Goal: Task Accomplishment & Management: Manage account settings

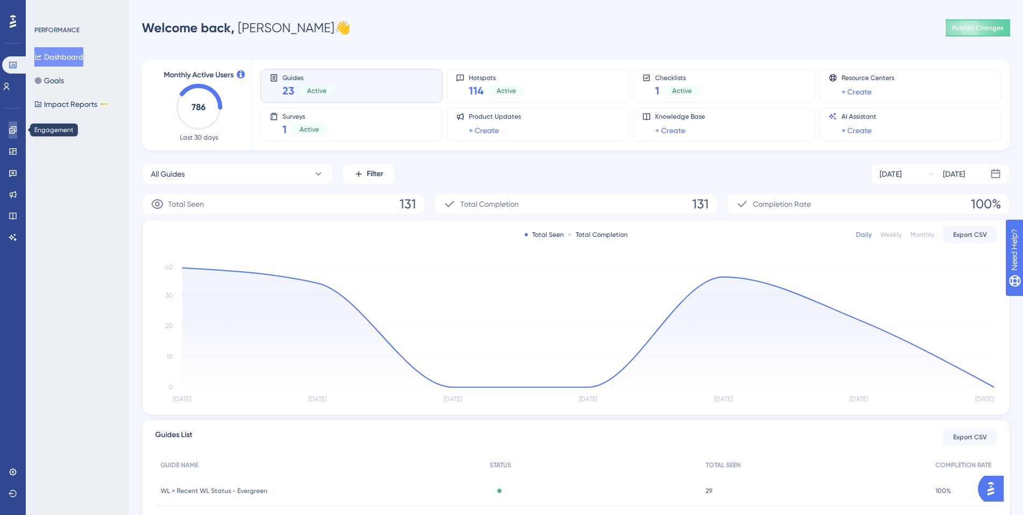
click at [17, 132] on link at bounding box center [13, 129] width 9 height 17
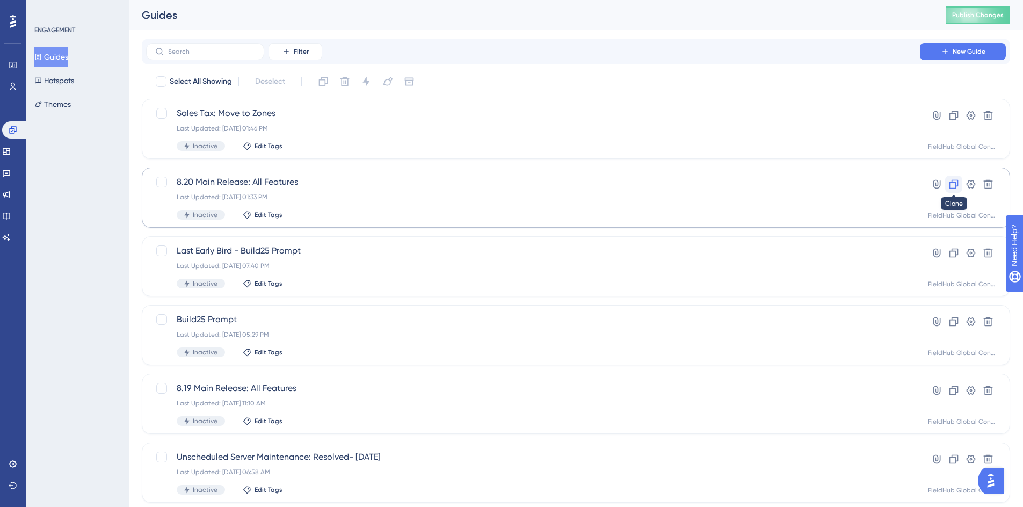
click at [953, 186] on icon at bounding box center [954, 184] width 11 height 11
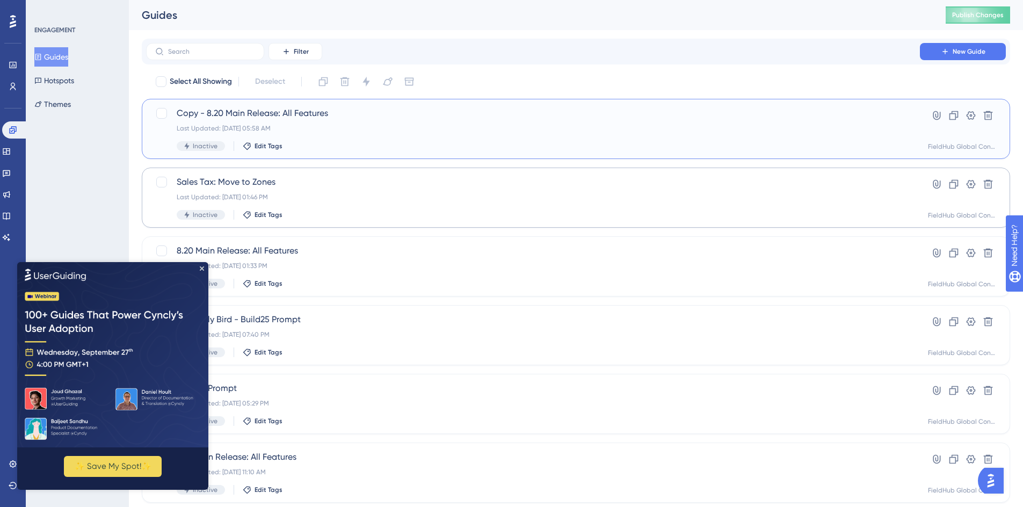
click at [335, 113] on span "Copy - 8.20 Main Release: All Features" at bounding box center [533, 113] width 713 height 13
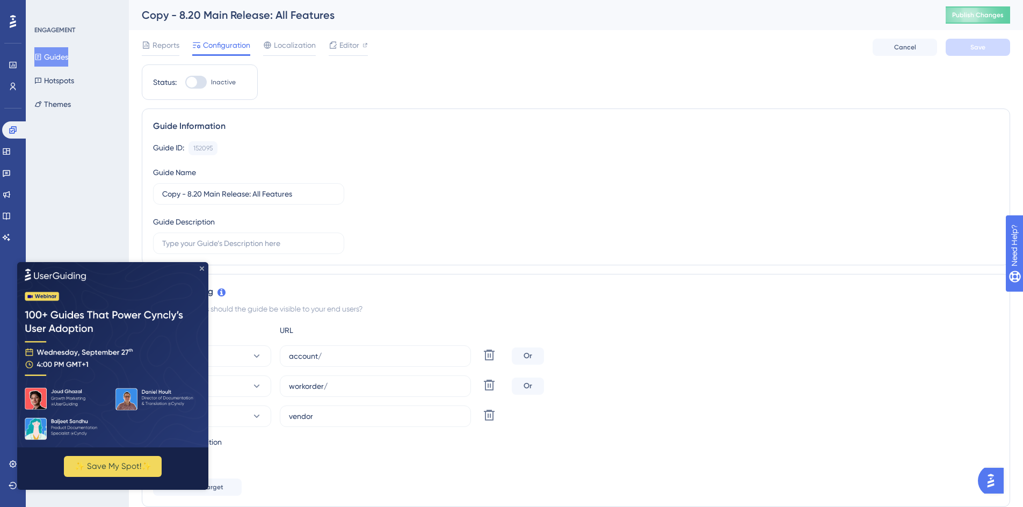
click at [200, 268] on icon "Close Preview" at bounding box center [202, 268] width 4 height 4
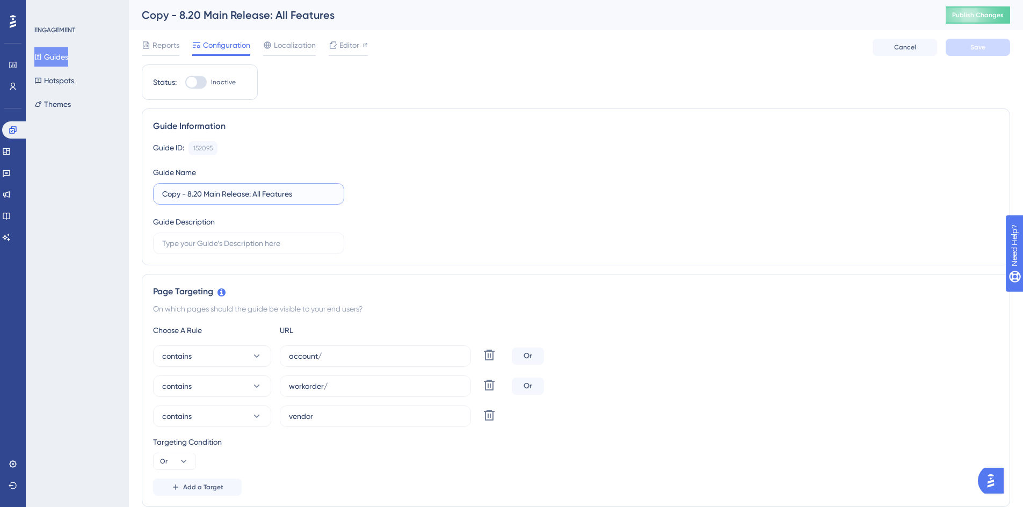
drag, startPoint x: 189, startPoint y: 194, endPoint x: 136, endPoint y: 193, distance: 52.1
click at [173, 193] on input "8.20 Main Release: All Features" at bounding box center [248, 194] width 173 height 12
click at [177, 192] on input "8.20 Main Release: All Features" at bounding box center [248, 194] width 173 height 12
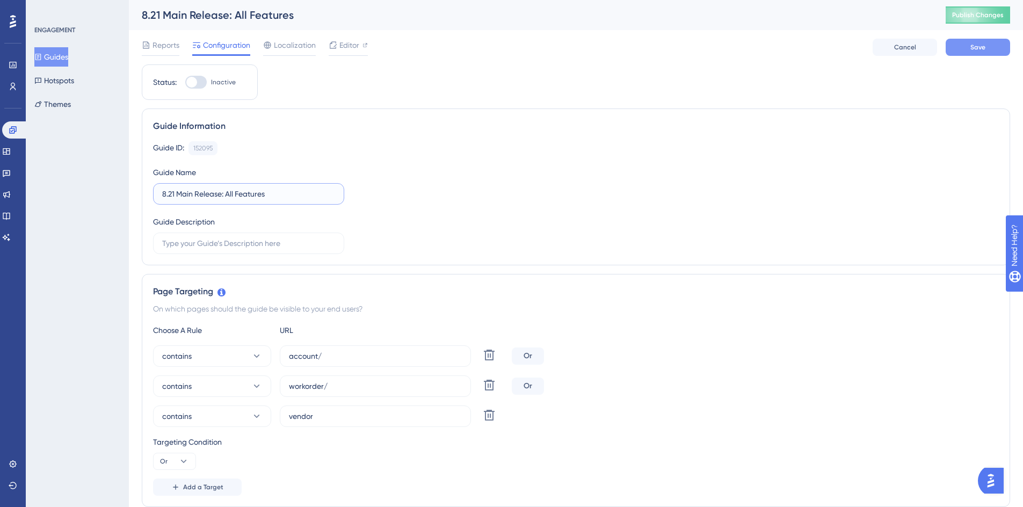
type input "8.21 Main Release: All Features"
click at [985, 49] on span "Save" at bounding box center [978, 47] width 15 height 9
click at [346, 46] on span "Editor" at bounding box center [349, 45] width 20 height 13
click at [191, 82] on div at bounding box center [191, 82] width 11 height 11
click at [185, 82] on input "Inactive" at bounding box center [185, 82] width 1 height 1
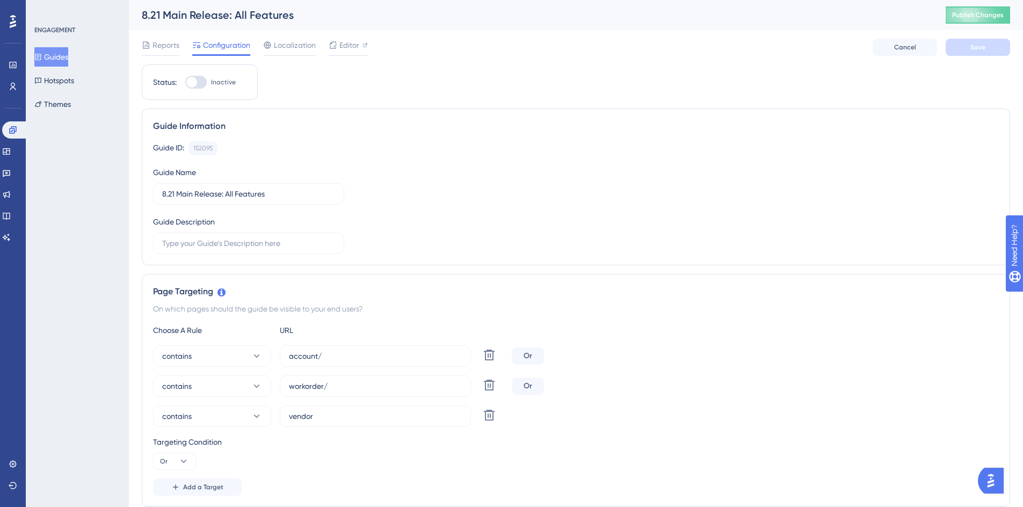
checkbox input "true"
click at [988, 52] on button "Save" at bounding box center [978, 47] width 64 height 17
click at [333, 23] on icon at bounding box center [333, 20] width 11 height 11
click at [999, 17] on span "Publish Changes" at bounding box center [978, 15] width 52 height 9
